Goal: Task Accomplishment & Management: Manage account settings

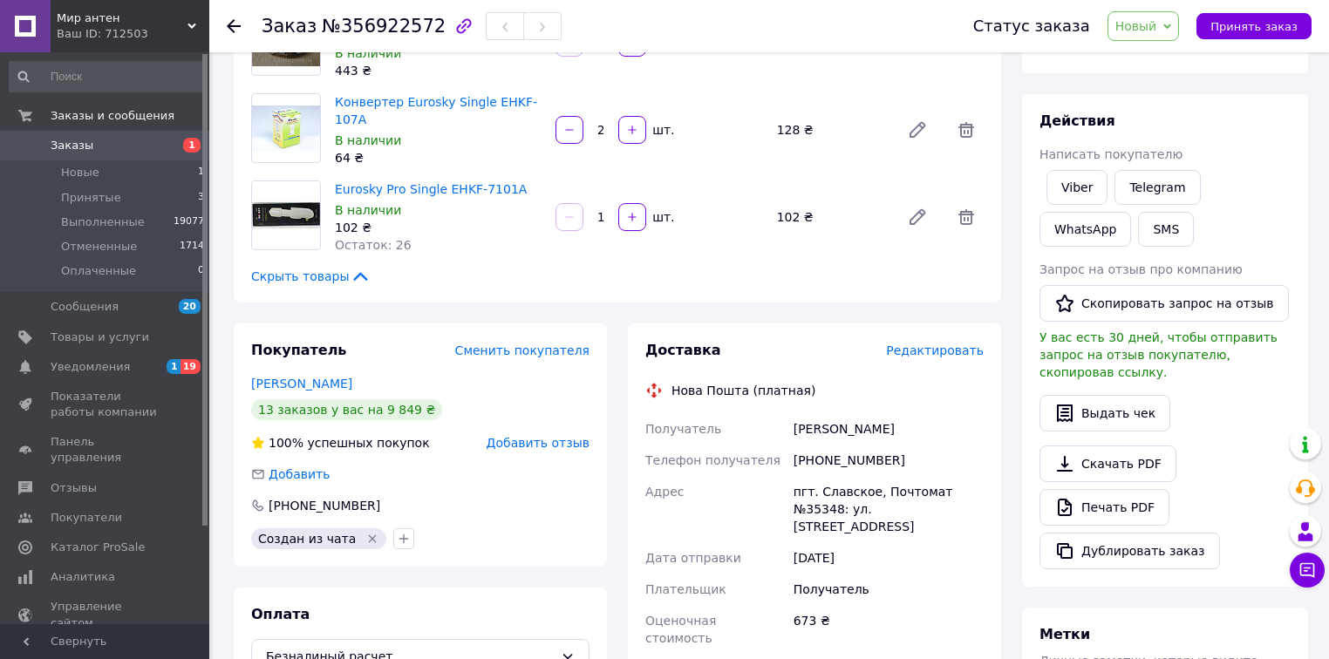
scroll to position [209, 0]
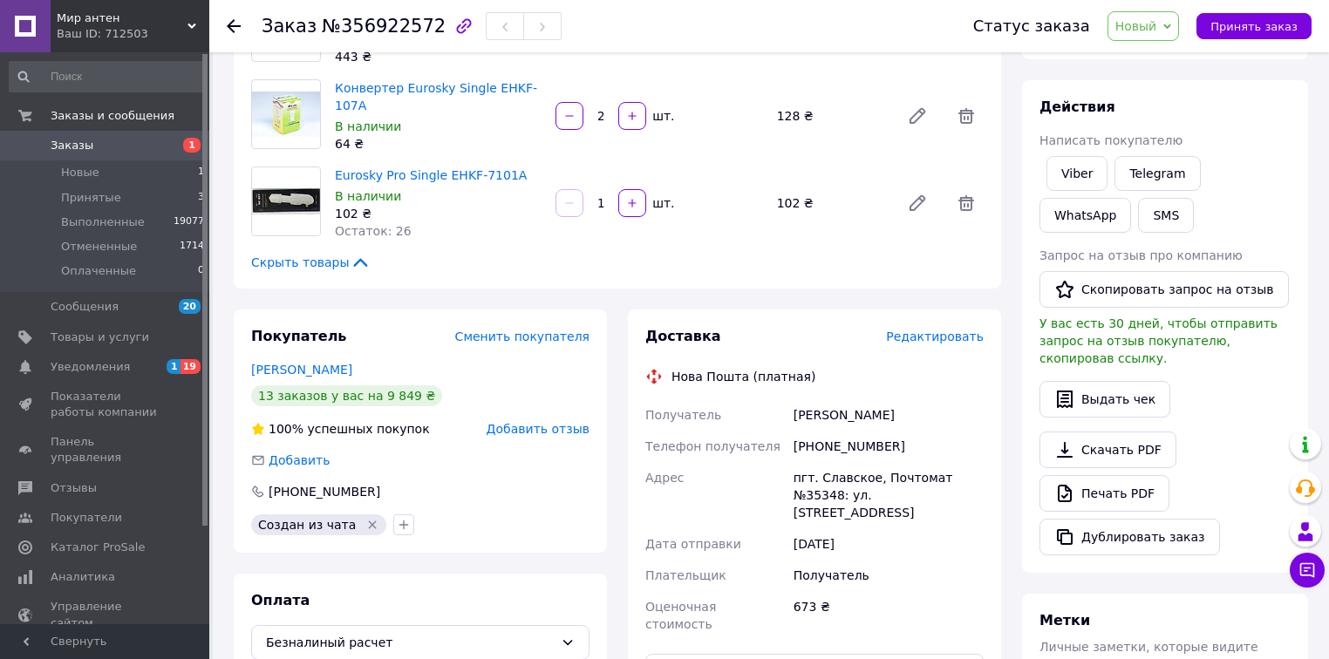
click at [551, 254] on div "Скрыть товары" at bounding box center [617, 262] width 732 height 17
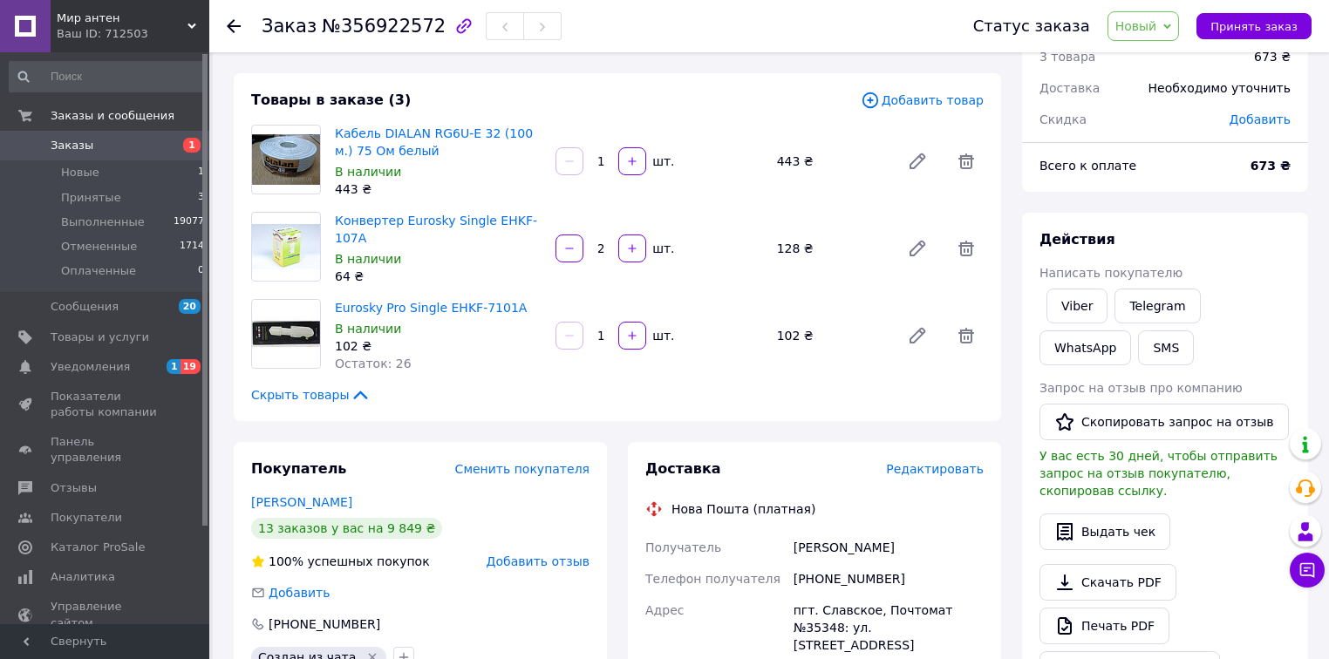
scroll to position [0, 0]
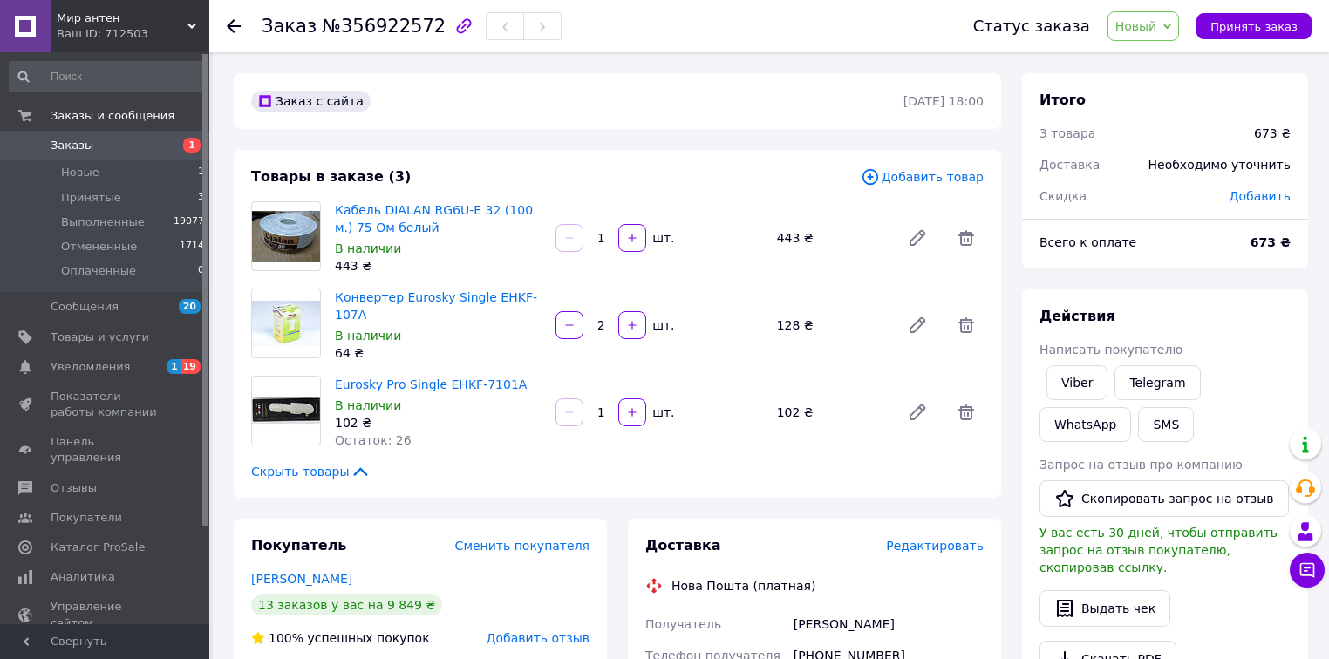
click at [1144, 31] on span "Новый" at bounding box center [1136, 26] width 42 height 14
click at [1153, 63] on li "Принят" at bounding box center [1154, 61] width 92 height 26
click at [84, 171] on span "Новые" at bounding box center [80, 173] width 38 height 16
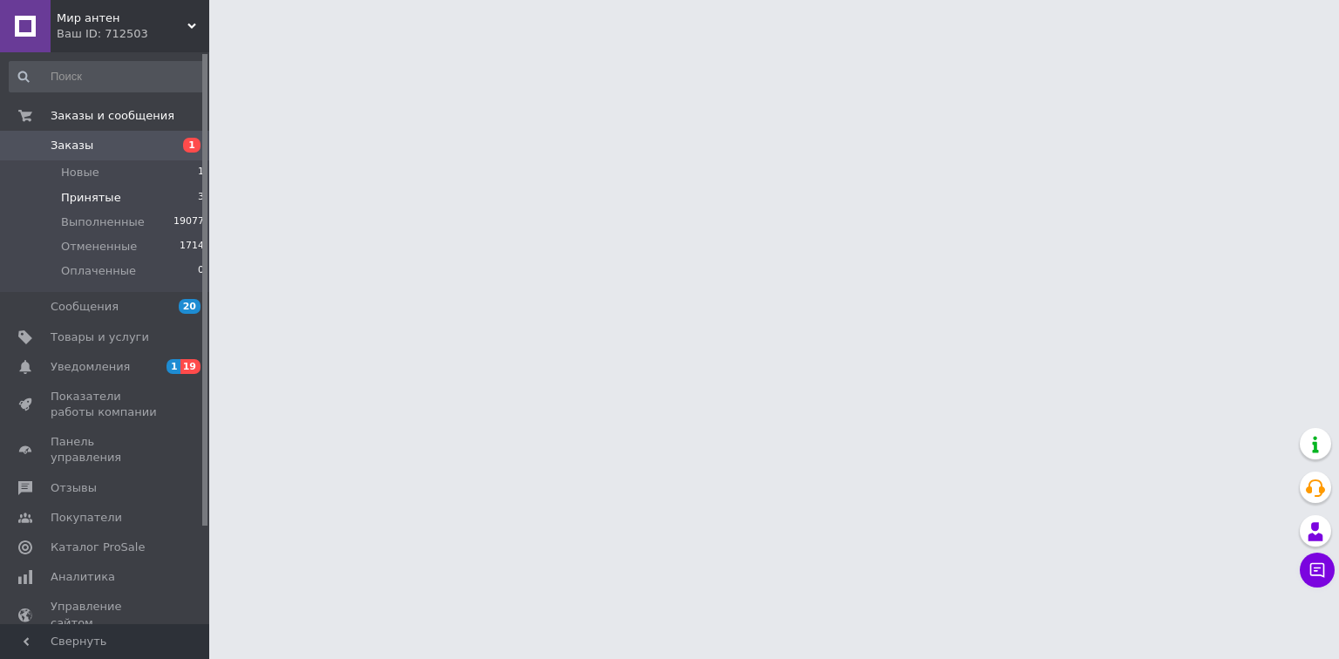
click at [105, 198] on span "Принятые" at bounding box center [91, 198] width 60 height 16
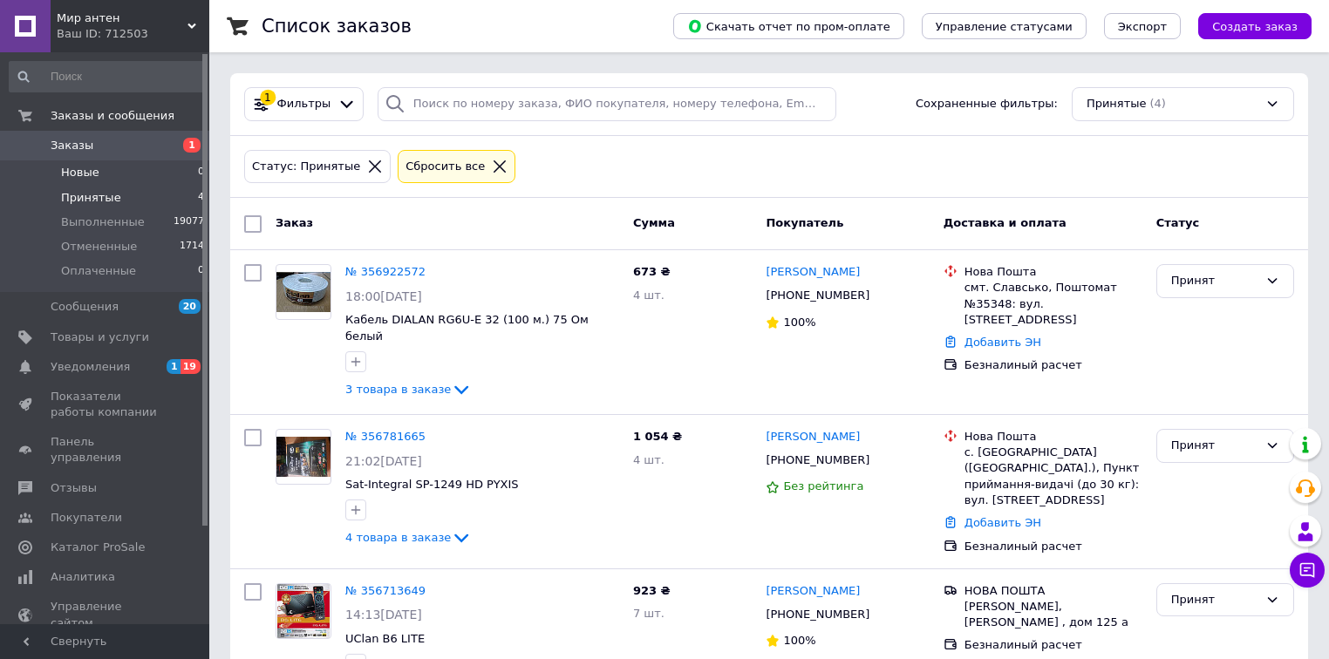
click at [91, 172] on span "Новые" at bounding box center [80, 173] width 38 height 16
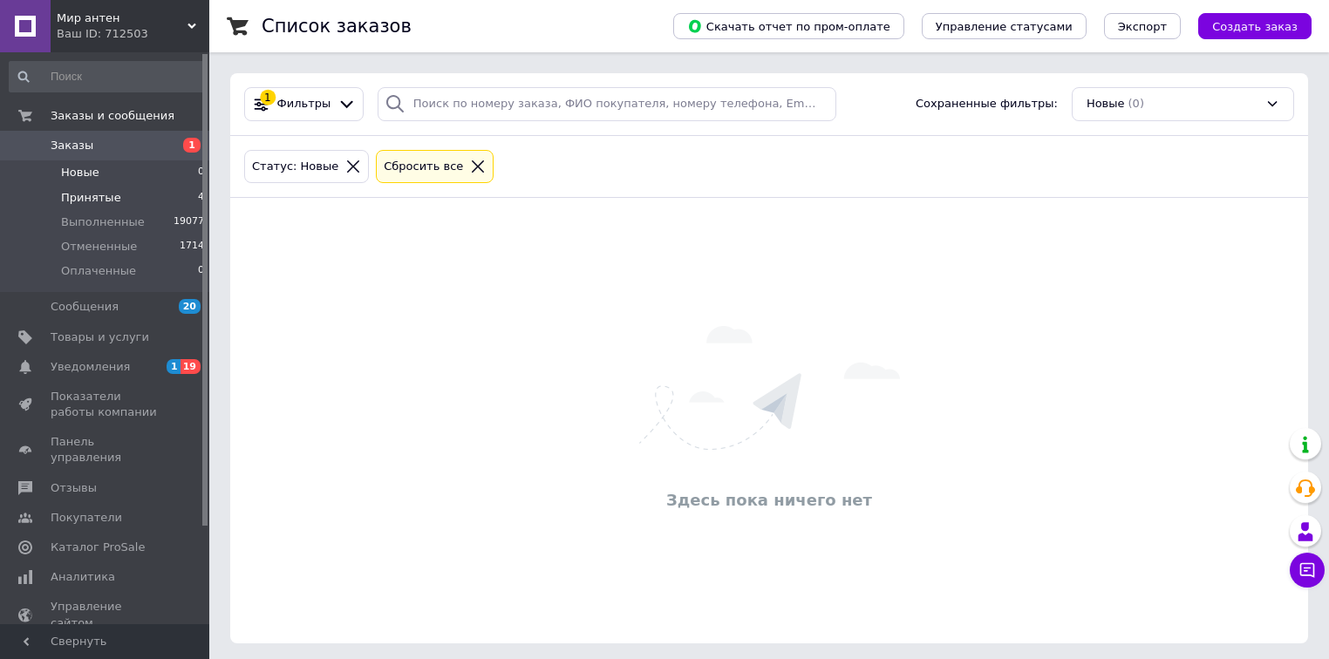
click at [85, 199] on span "Принятые" at bounding box center [91, 198] width 60 height 16
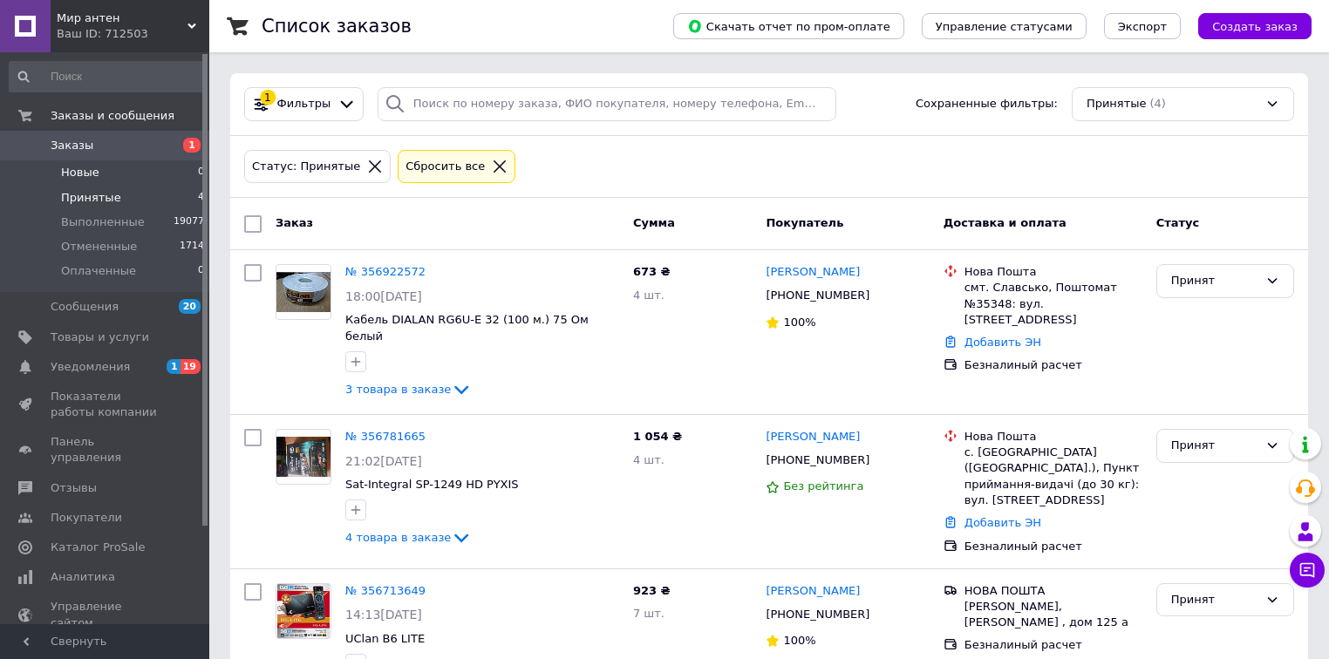
click at [81, 170] on span "Новые" at bounding box center [80, 173] width 38 height 16
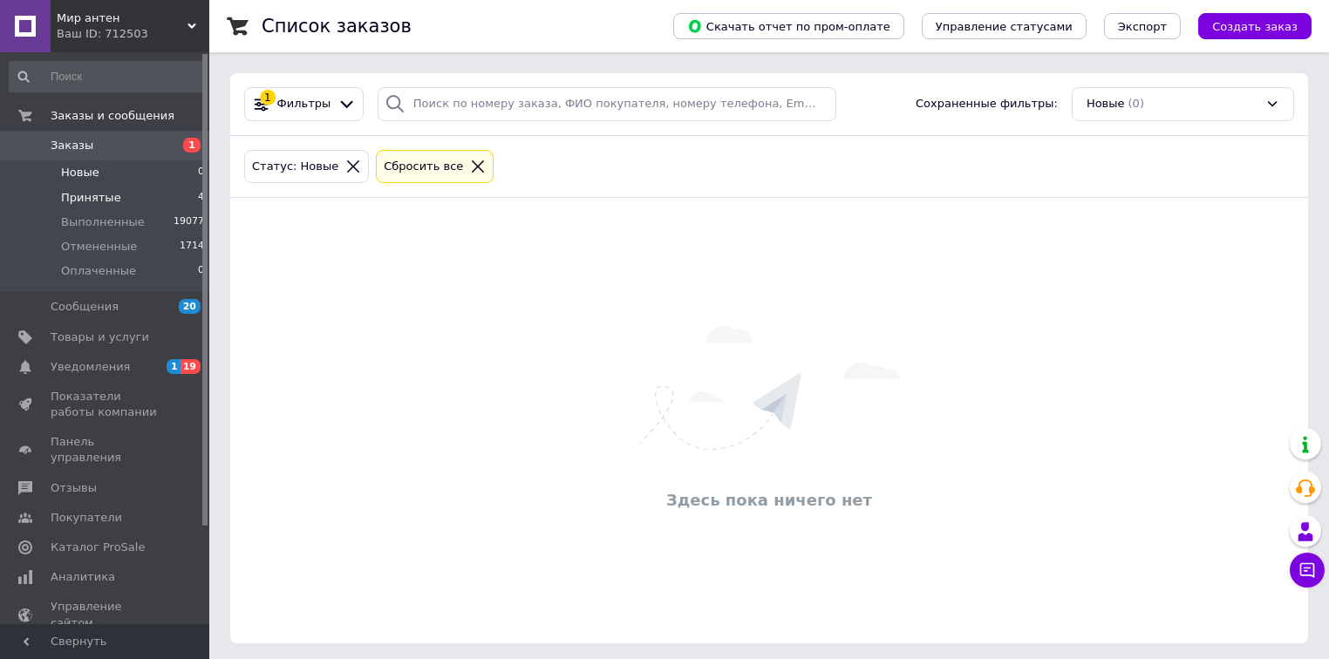
click at [109, 195] on span "Принятые" at bounding box center [91, 198] width 60 height 16
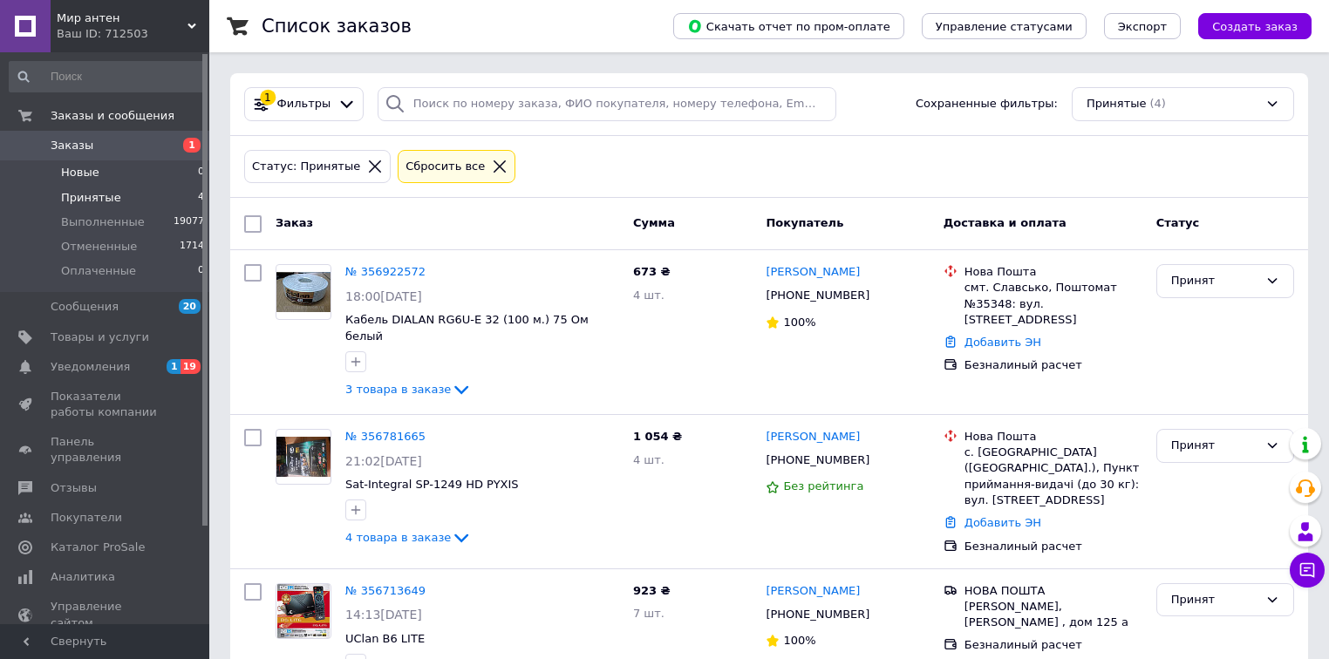
click at [72, 173] on span "Новые" at bounding box center [80, 173] width 38 height 16
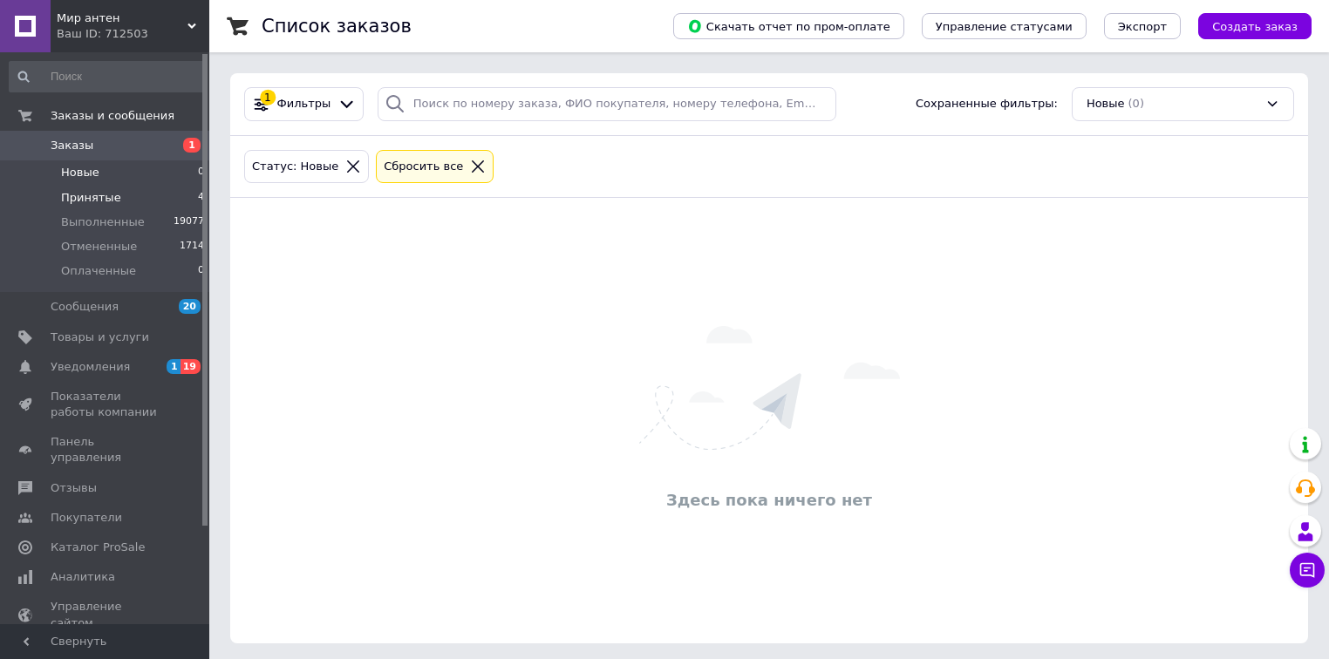
click at [85, 192] on span "Принятые" at bounding box center [91, 198] width 60 height 16
